Goal: Information Seeking & Learning: Check status

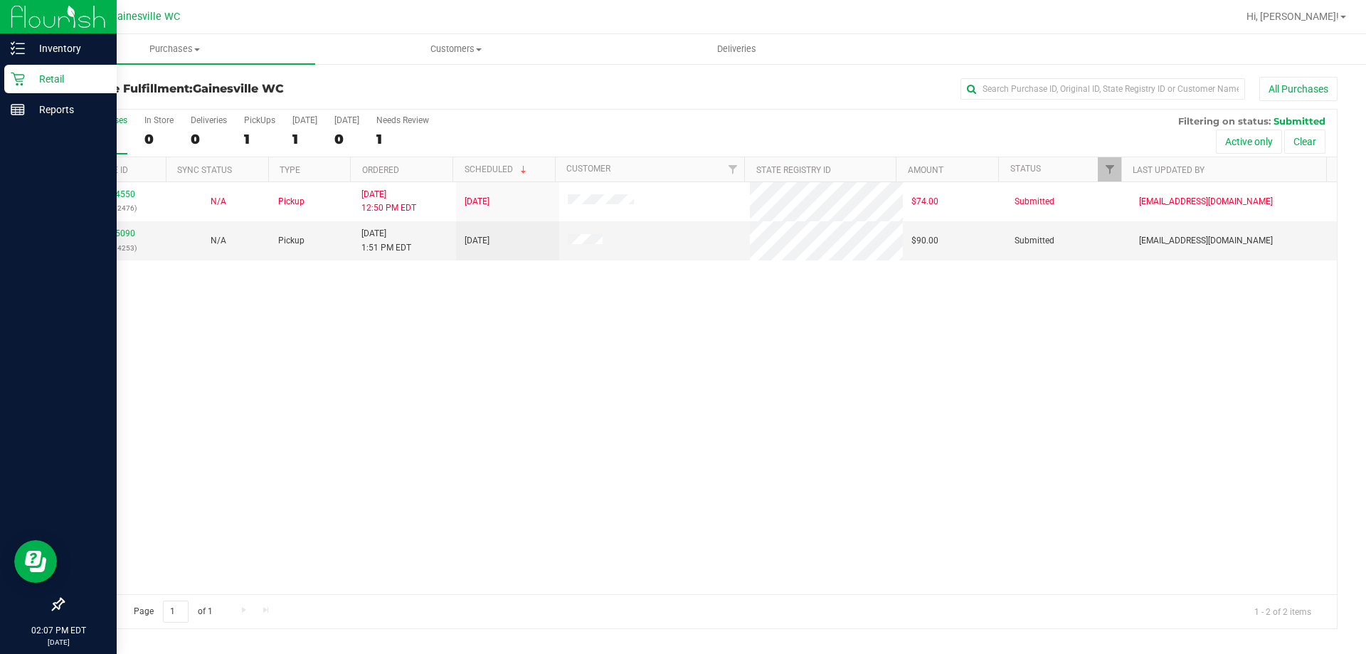
click at [46, 89] on div "Retail" at bounding box center [60, 79] width 112 height 28
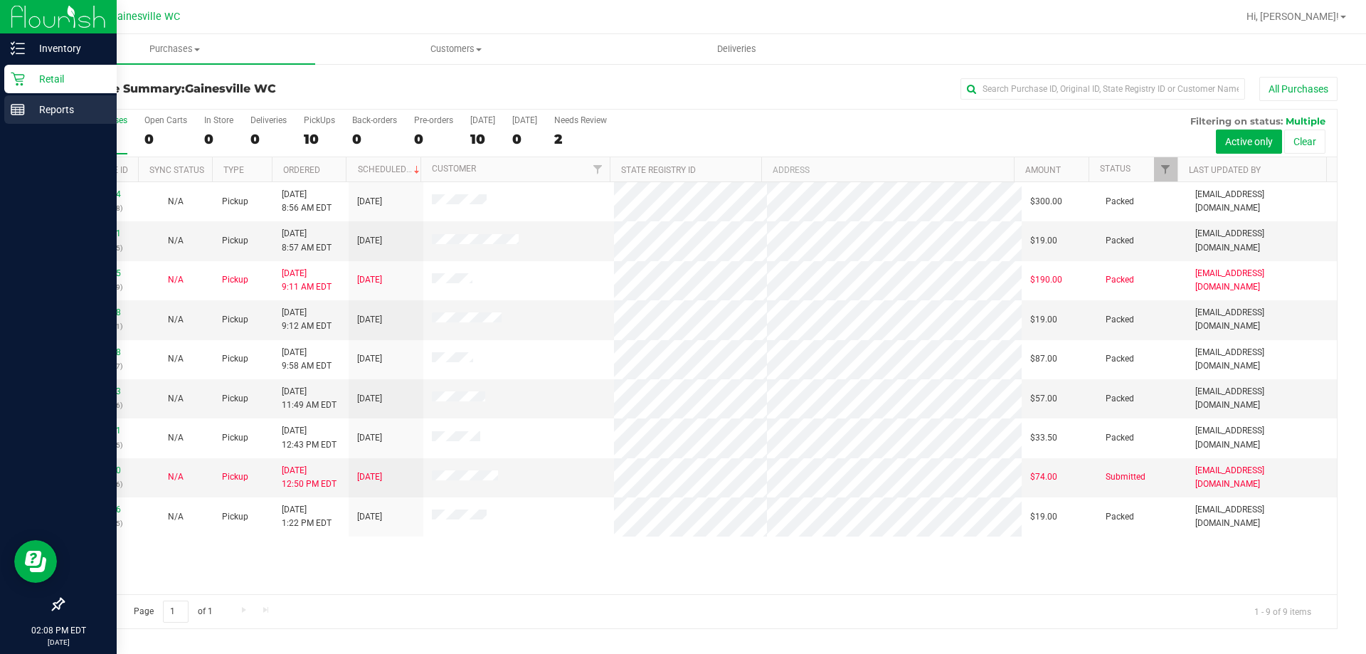
click at [17, 105] on icon at bounding box center [18, 109] width 14 height 14
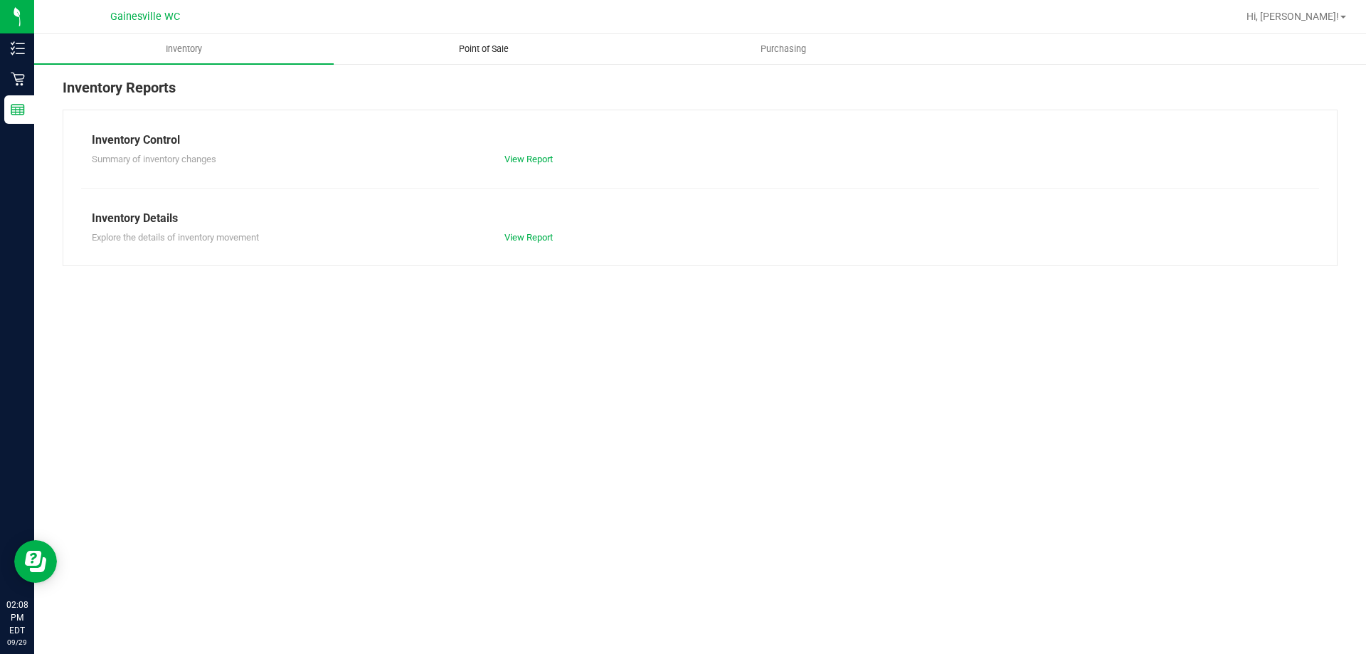
click at [498, 41] on uib-tab-heading "Point of Sale" at bounding box center [483, 49] width 298 height 28
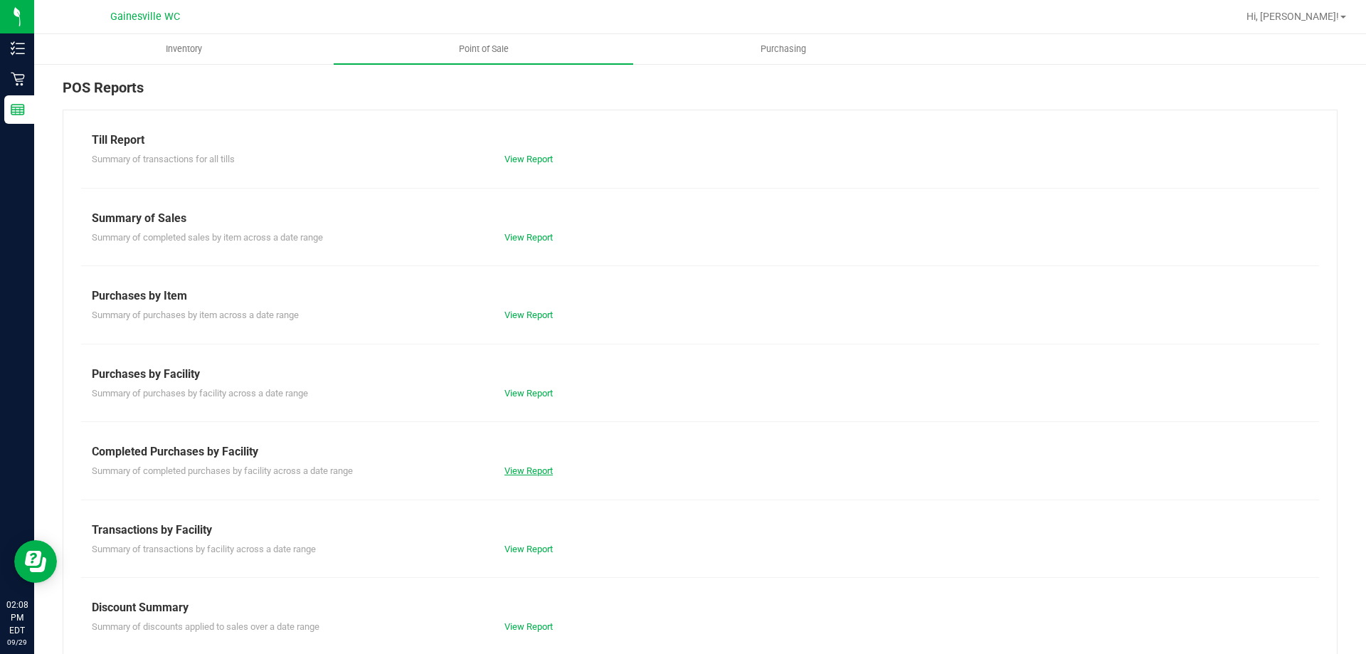
click at [526, 468] on link "View Report" at bounding box center [529, 470] width 48 height 11
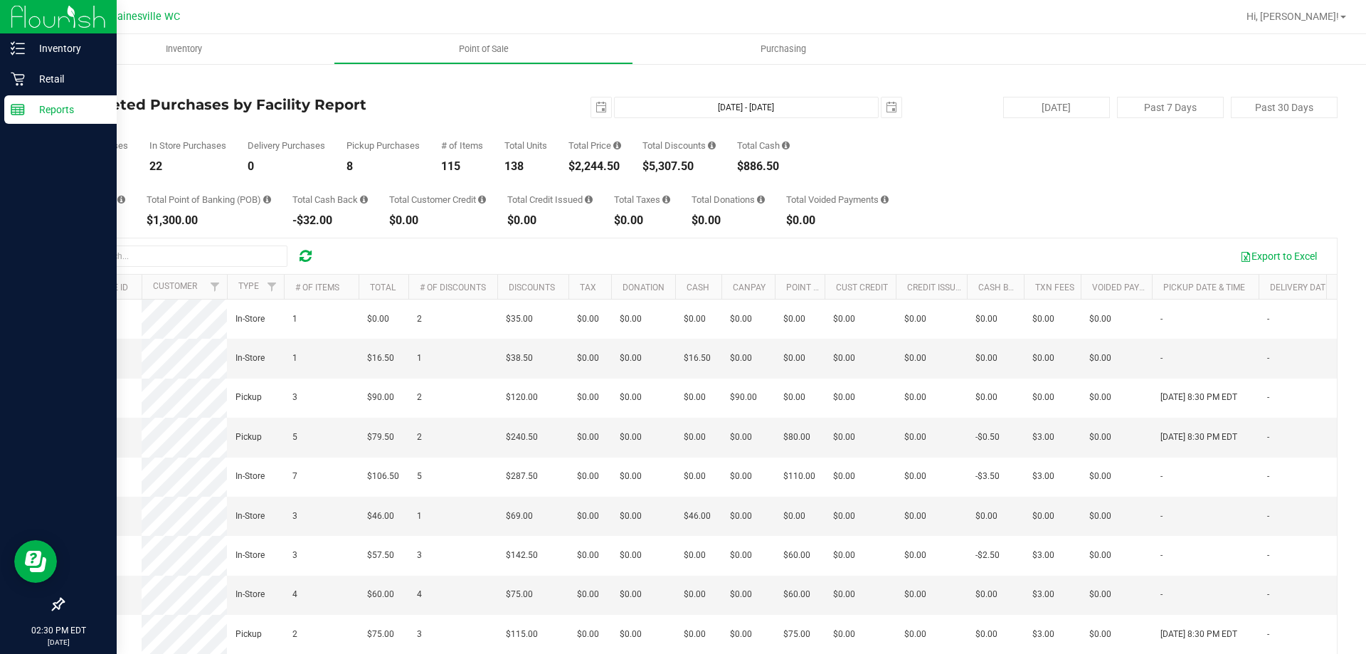
click at [43, 120] on div "Reports" at bounding box center [60, 109] width 112 height 28
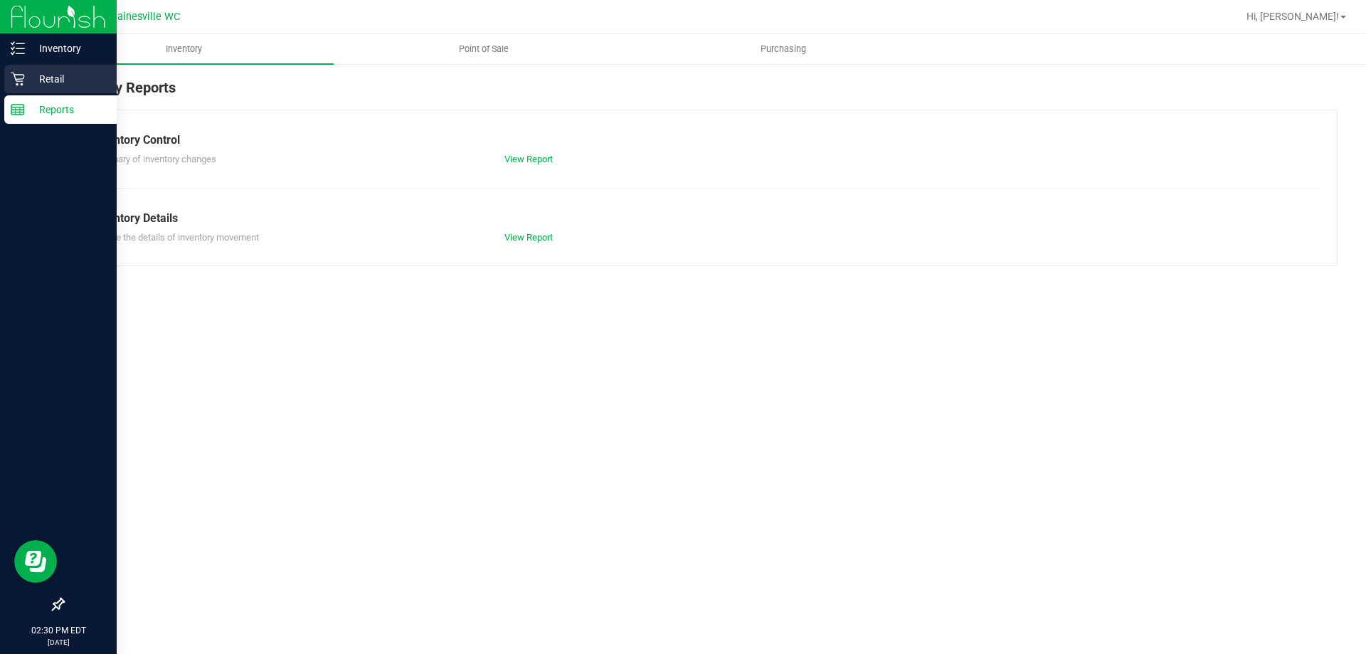
click at [62, 87] on p "Retail" at bounding box center [67, 78] width 85 height 17
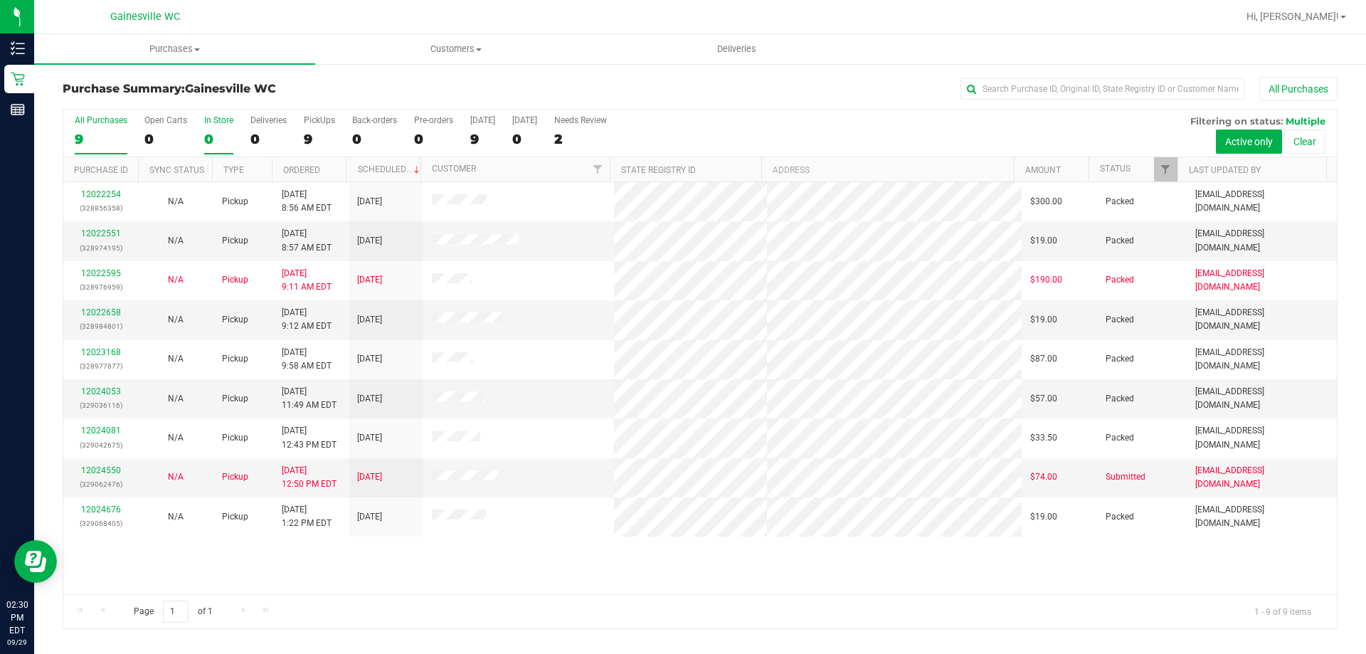
click at [225, 134] on div "0" at bounding box center [218, 139] width 29 height 16
click at [0, 0] on input "In Store 0" at bounding box center [0, 0] width 0 height 0
